Goal: Entertainment & Leisure: Consume media (video, audio)

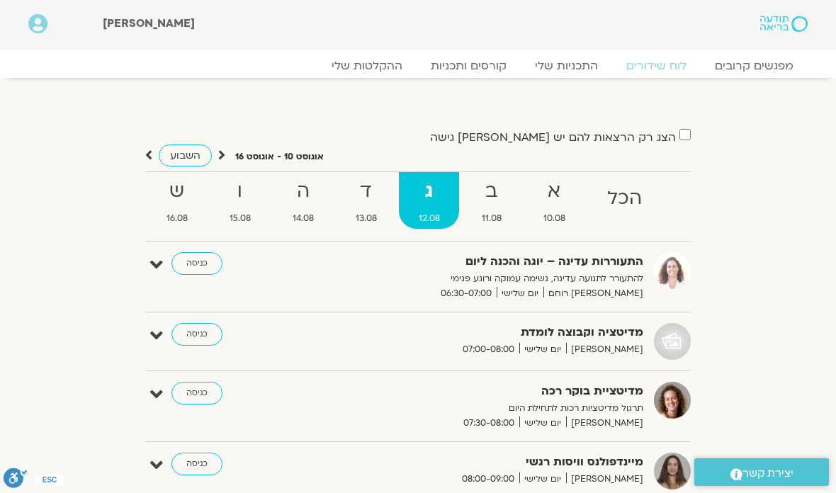
click at [490, 193] on strong "ב" at bounding box center [491, 192] width 59 height 32
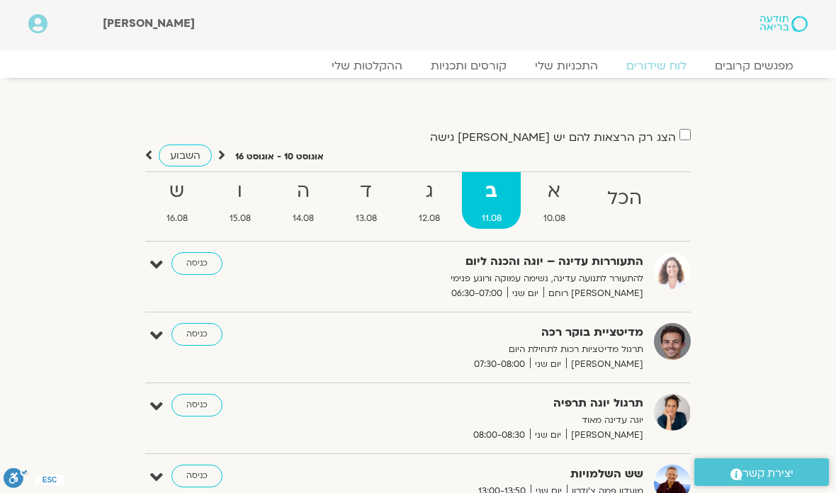
click at [426, 193] on strong "ג" at bounding box center [429, 192] width 60 height 32
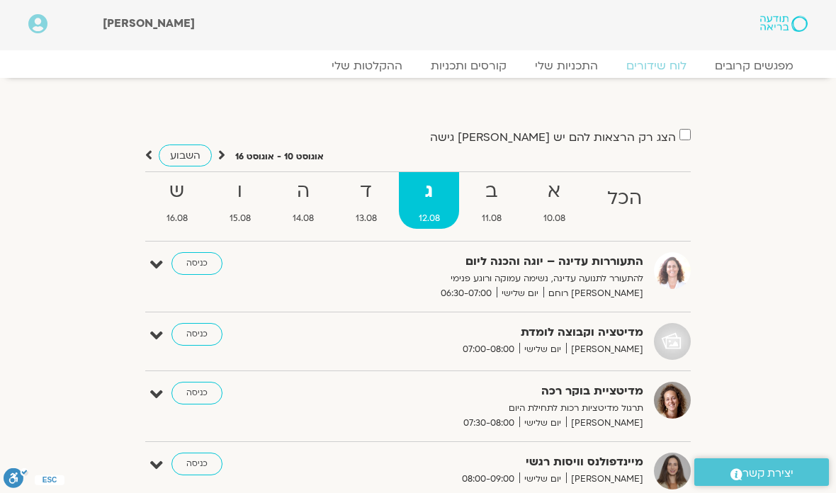
click at [358, 59] on link "ההקלטות שלי" at bounding box center [366, 66] width 99 height 14
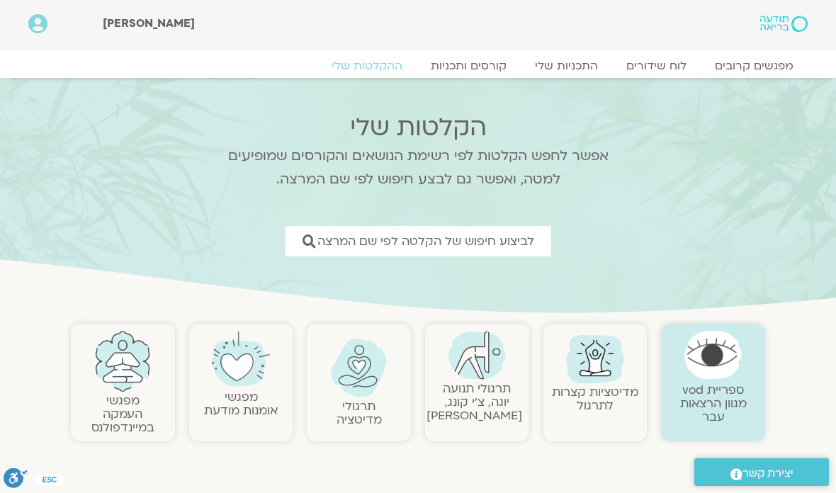
click at [482, 391] on link "תרגולי תנועה יוגה, צ׳י קונג, פלדנקרייז" at bounding box center [475, 402] width 96 height 43
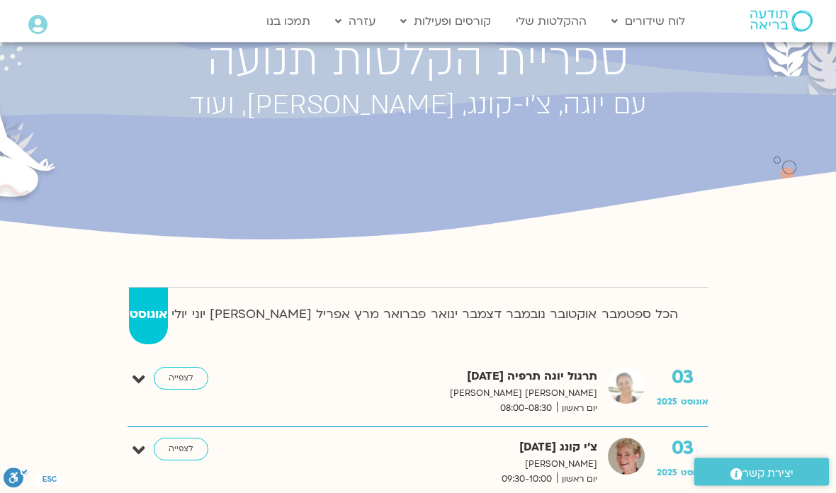
scroll to position [142, 0]
click at [188, 315] on strong "יולי" at bounding box center [179, 313] width 17 height 21
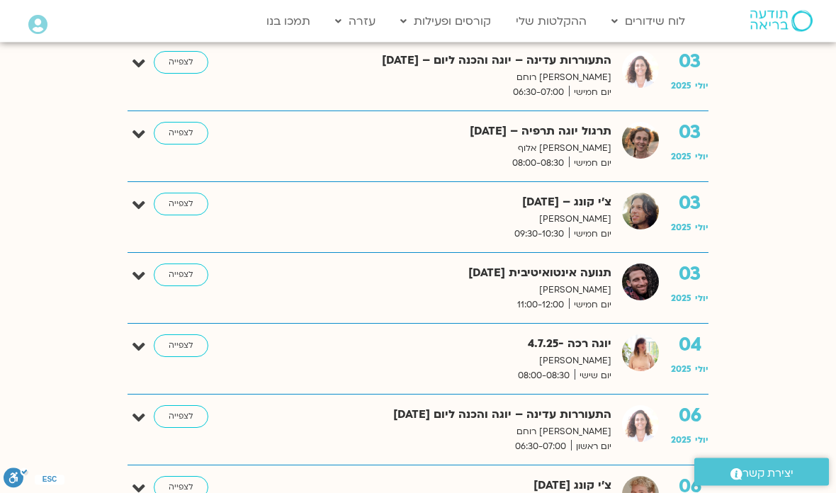
scroll to position [954, 0]
click at [175, 270] on link "לצפייה" at bounding box center [181, 275] width 55 height 23
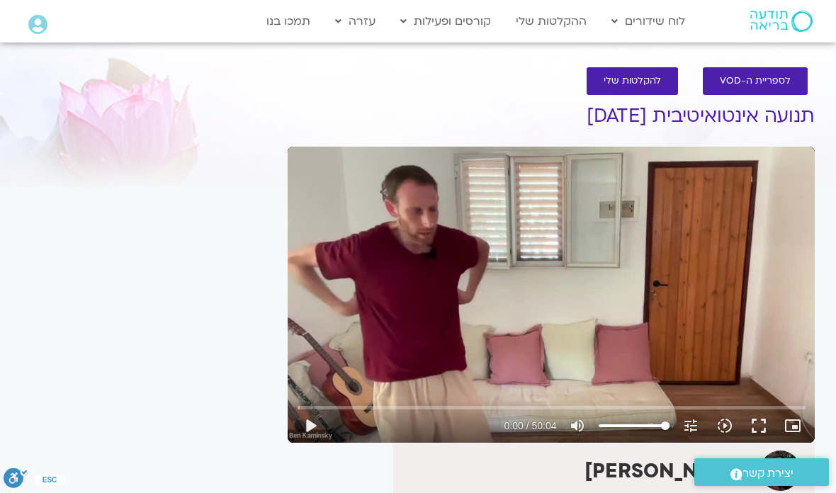
click at [322, 417] on button "play_arrow" at bounding box center [310, 426] width 34 height 34
click at [310, 431] on button "pause" at bounding box center [310, 426] width 34 height 34
click at [312, 432] on button "play_arrow" at bounding box center [310, 426] width 34 height 34
click at [751, 424] on button "fullscreen" at bounding box center [759, 426] width 34 height 34
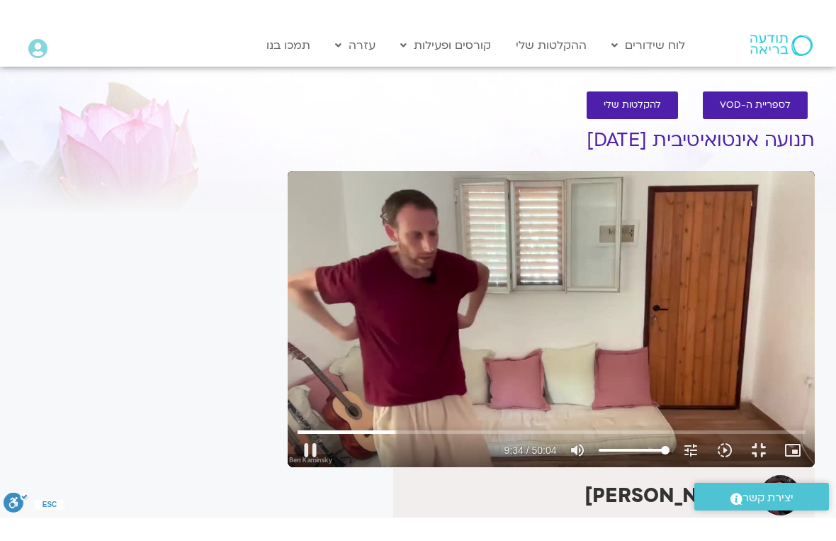
scroll to position [17, 0]
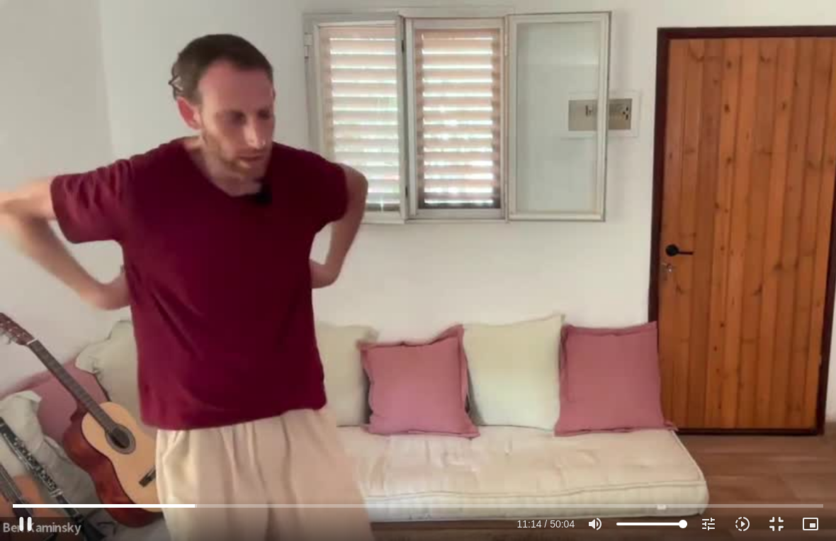
click at [26, 492] on button "pause" at bounding box center [26, 524] width 34 height 34
click at [774, 492] on button "fullscreen_exit" at bounding box center [777, 524] width 34 height 34
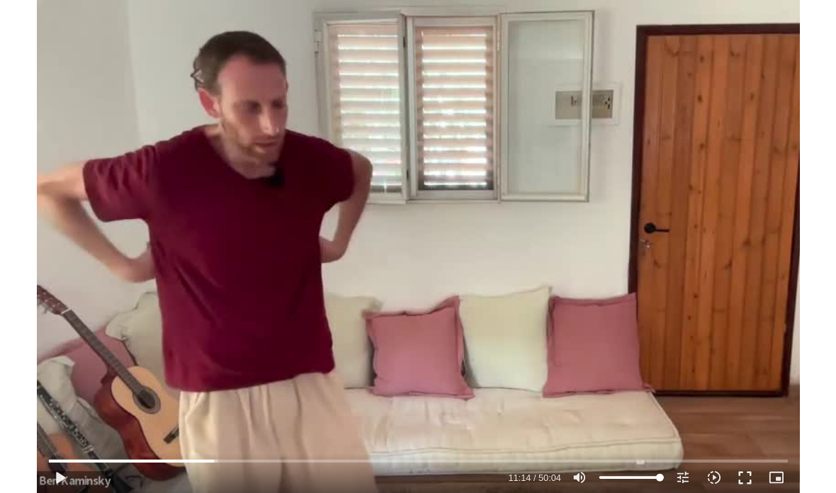
scroll to position [0, 0]
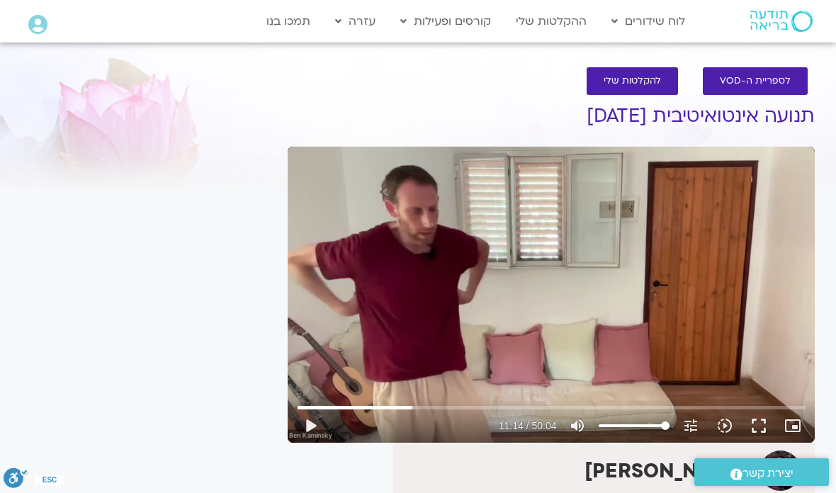
type input "674.372632490672"
